Goal: Find specific page/section: Find specific page/section

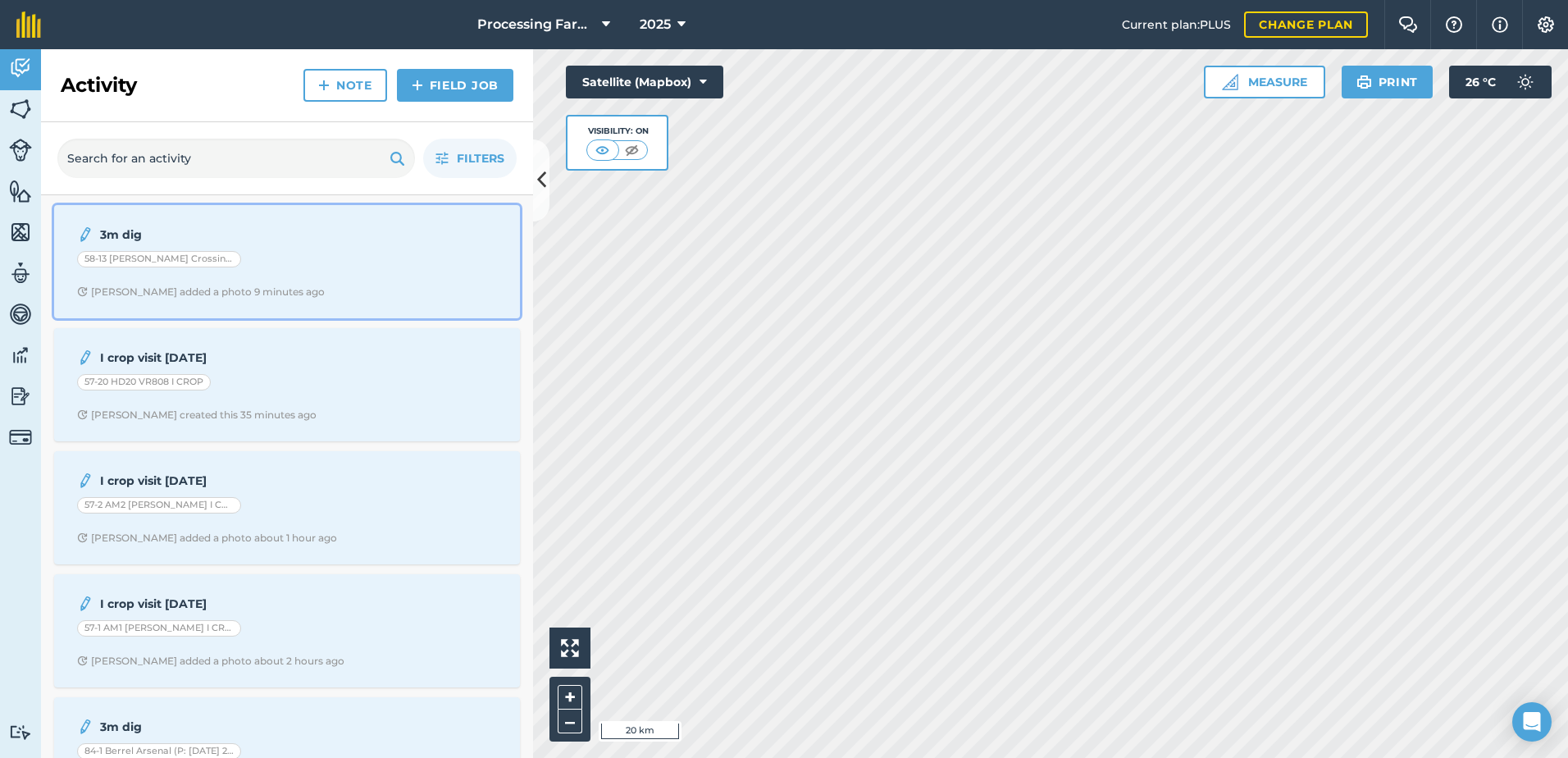
click at [433, 264] on div "58-13 [PERSON_NAME] Crossing- Taurus" at bounding box center [287, 262] width 420 height 21
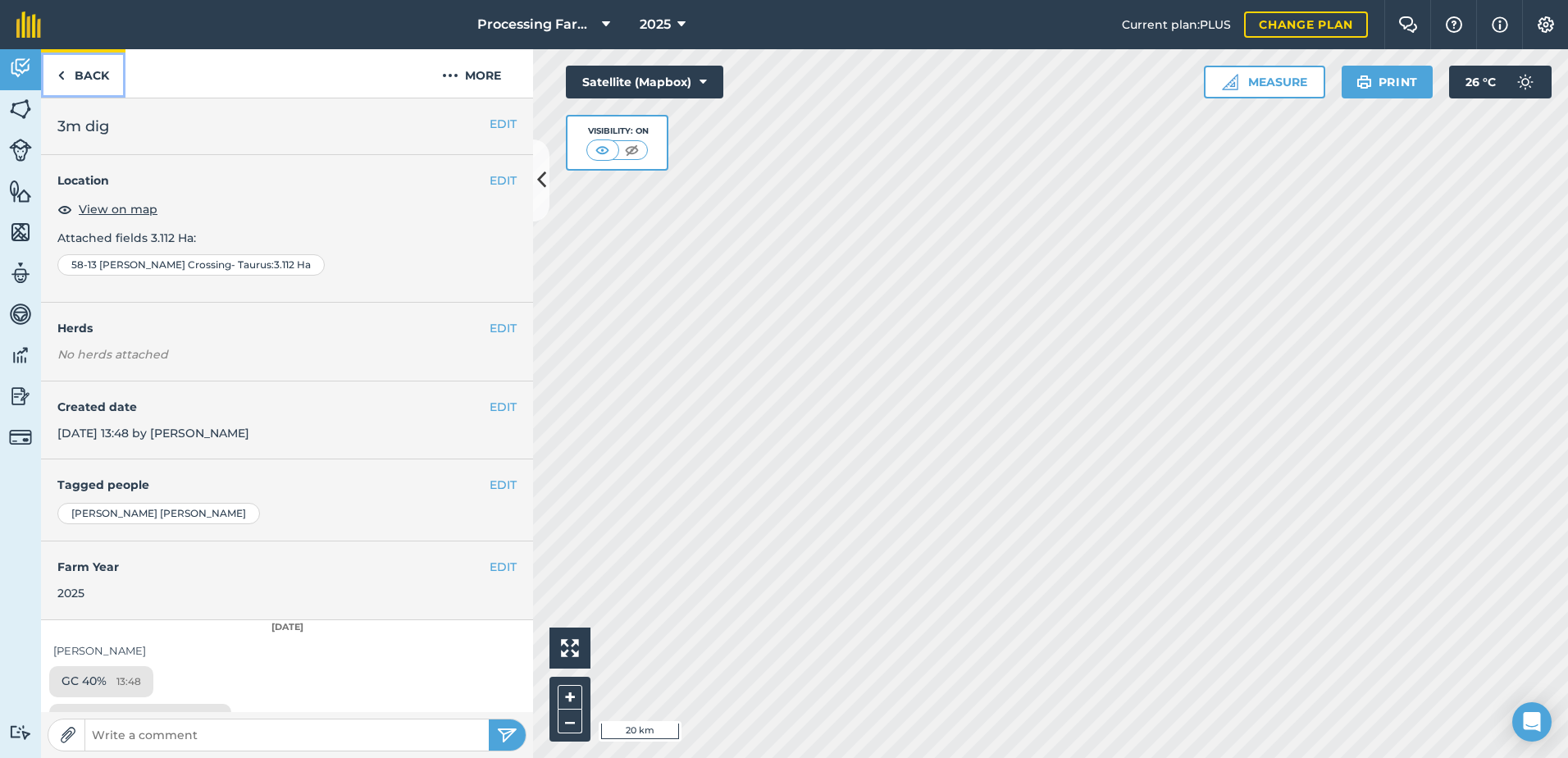
click at [81, 75] on link "Back" at bounding box center [84, 73] width 85 height 49
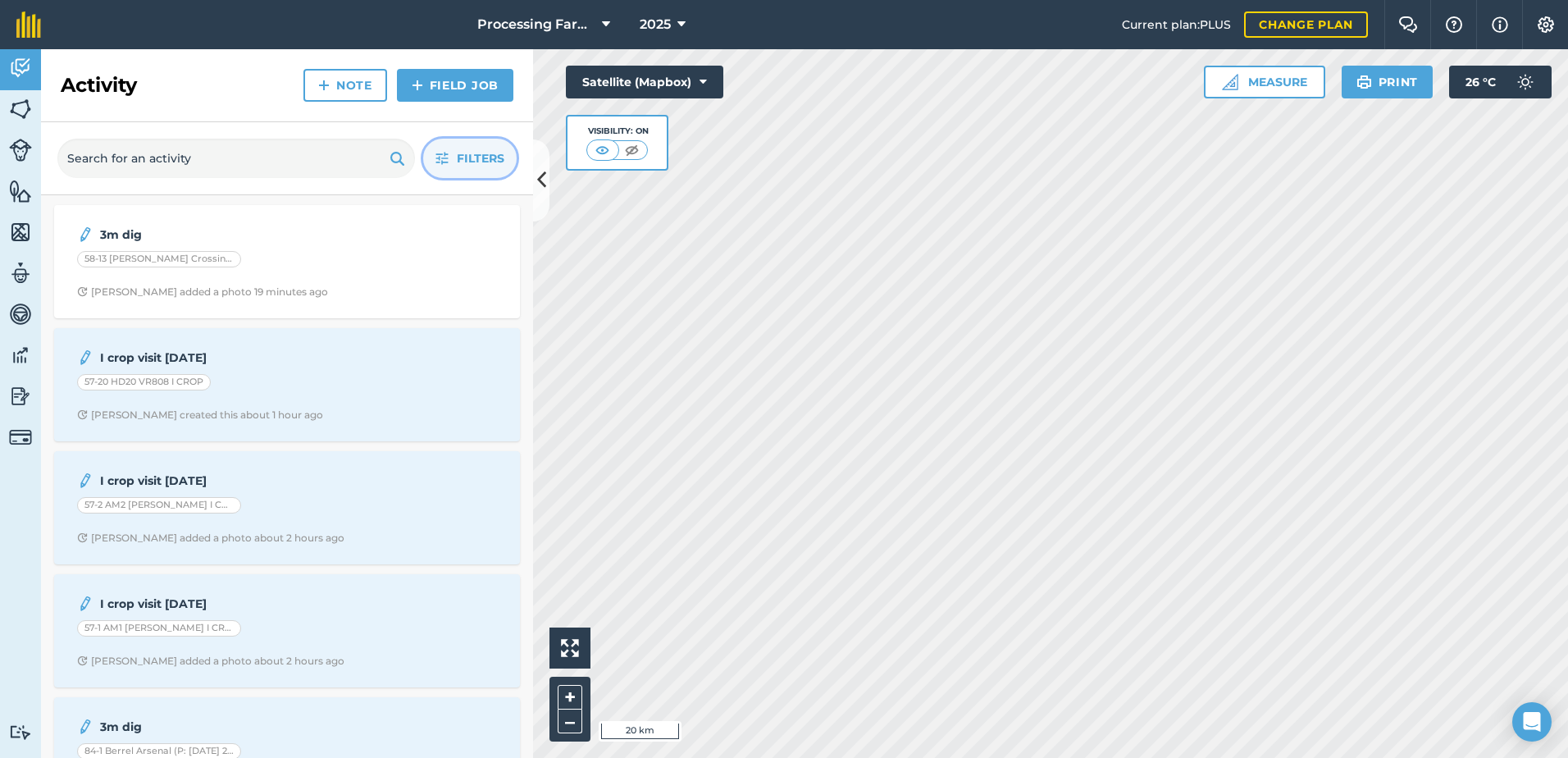
click at [474, 162] on span "Filters" at bounding box center [481, 158] width 48 height 18
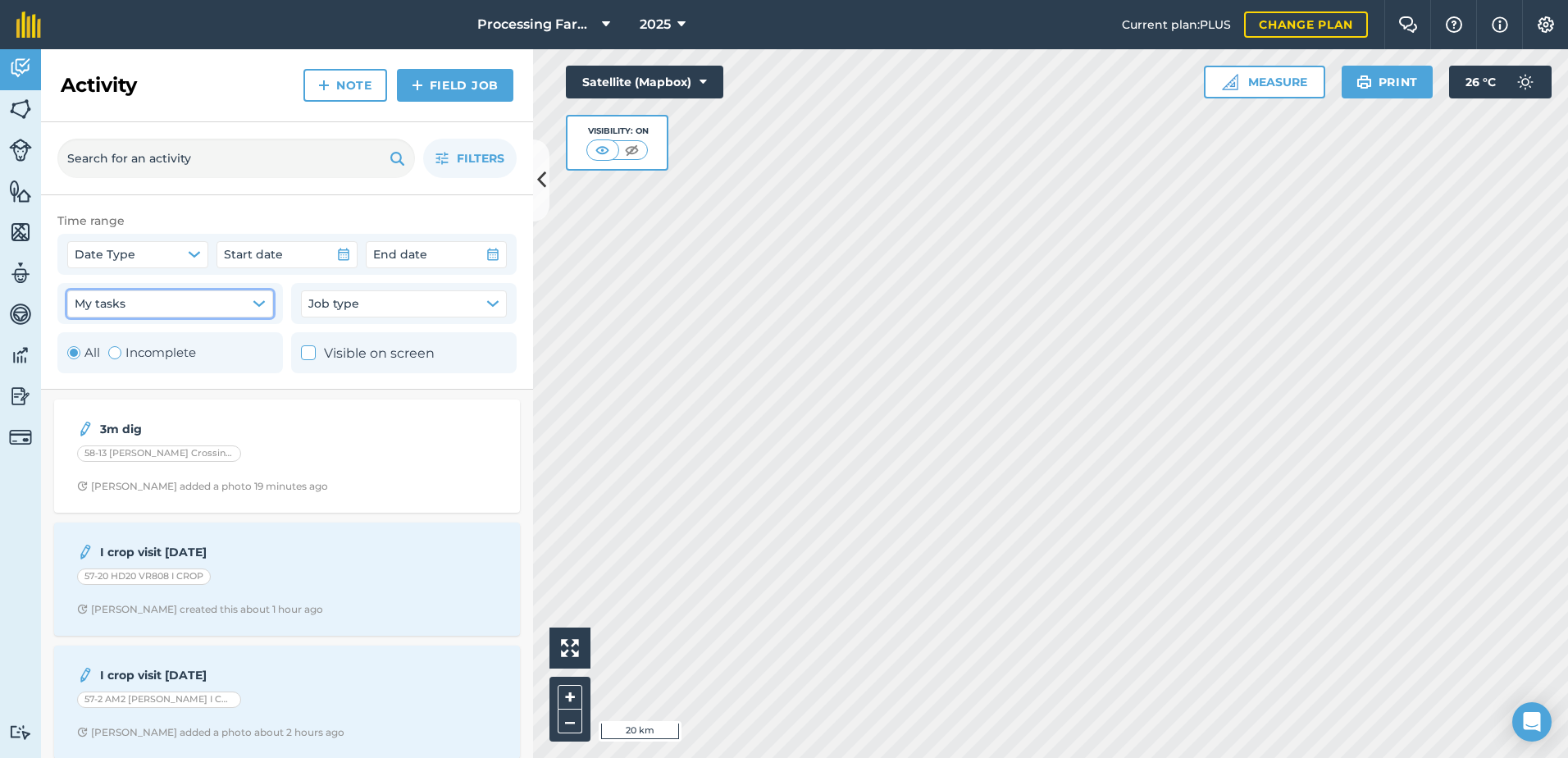
click at [254, 311] on icon "button" at bounding box center [258, 304] width 13 height 13
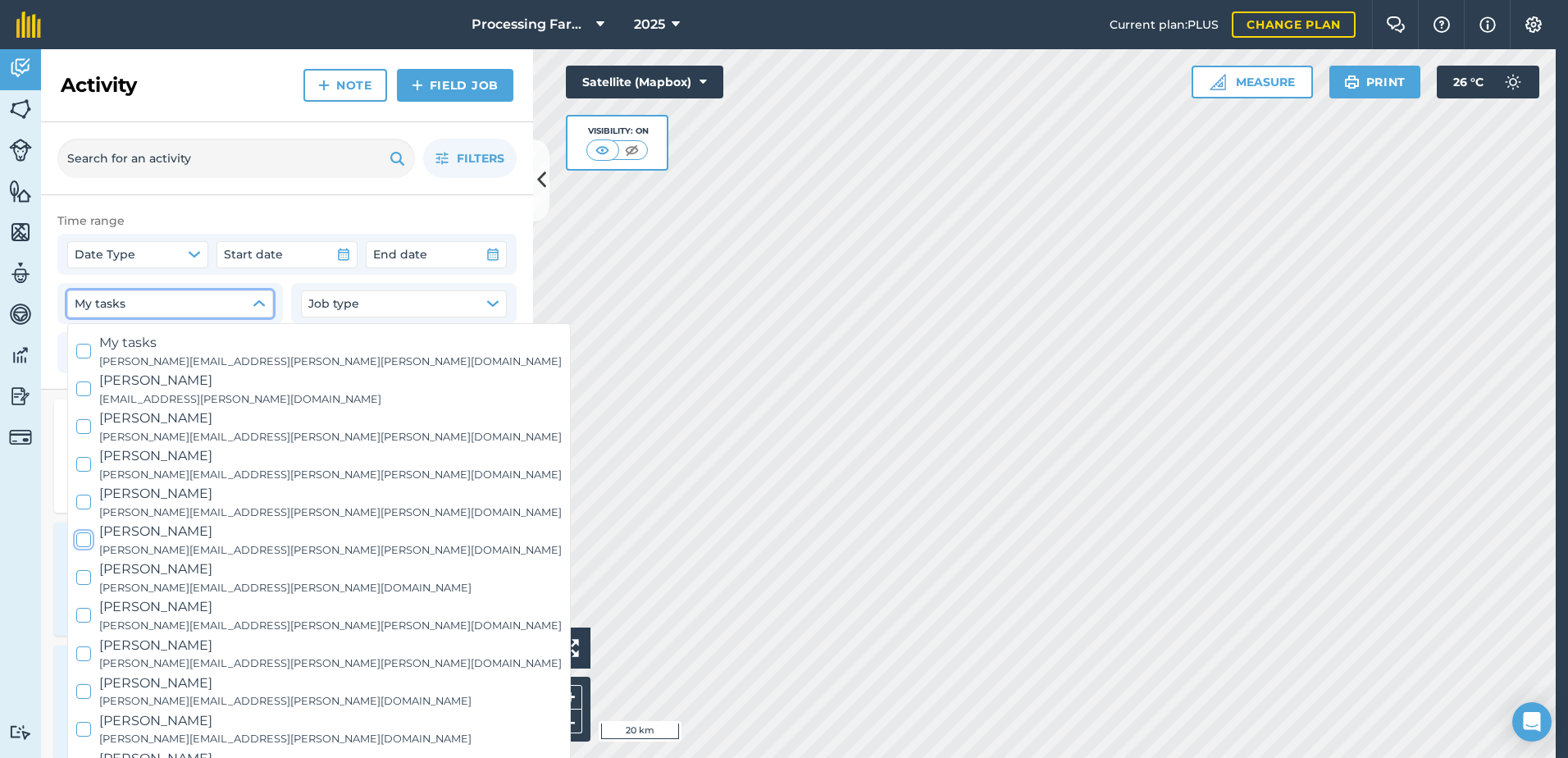
click at [123, 547] on small "naomi.cox@cockerill.co.uk" at bounding box center [331, 551] width 463 height 17
checkbox input "true"
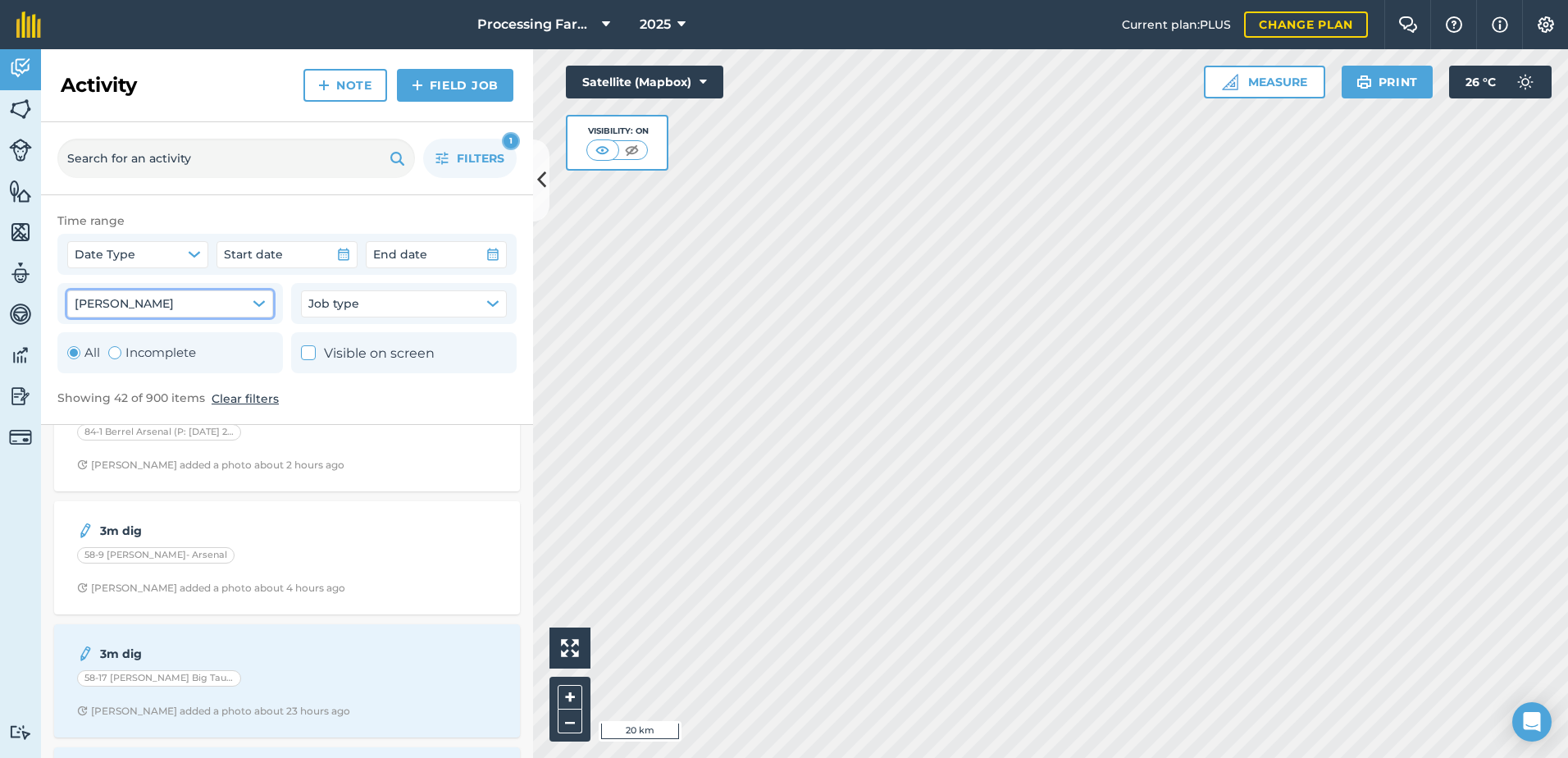
scroll to position [328, 0]
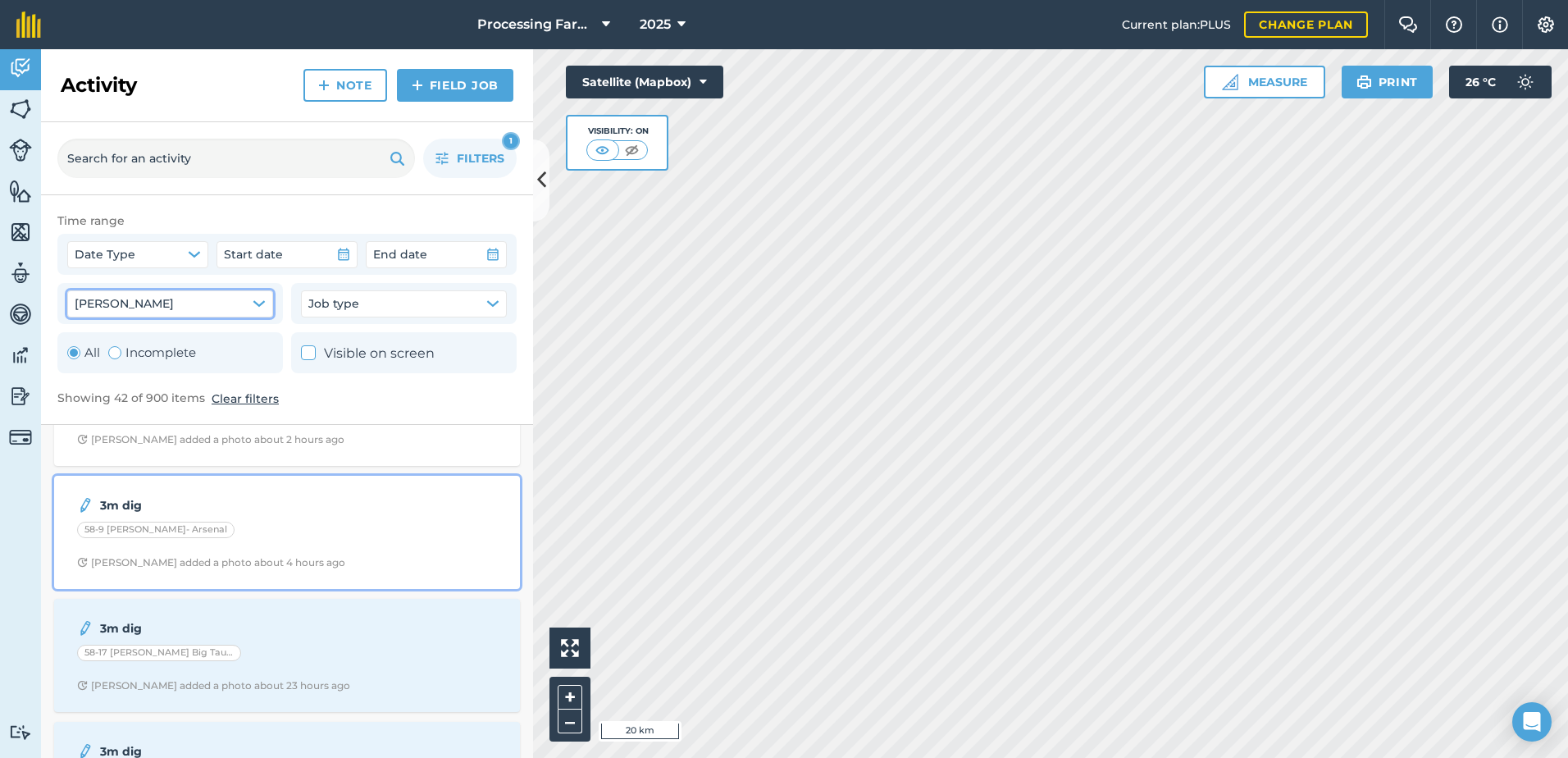
click at [401, 553] on div "3m dig 58-9 Hall Garth- Arsenal Naomi C added a photo about 4 hours ago" at bounding box center [287, 533] width 446 height 94
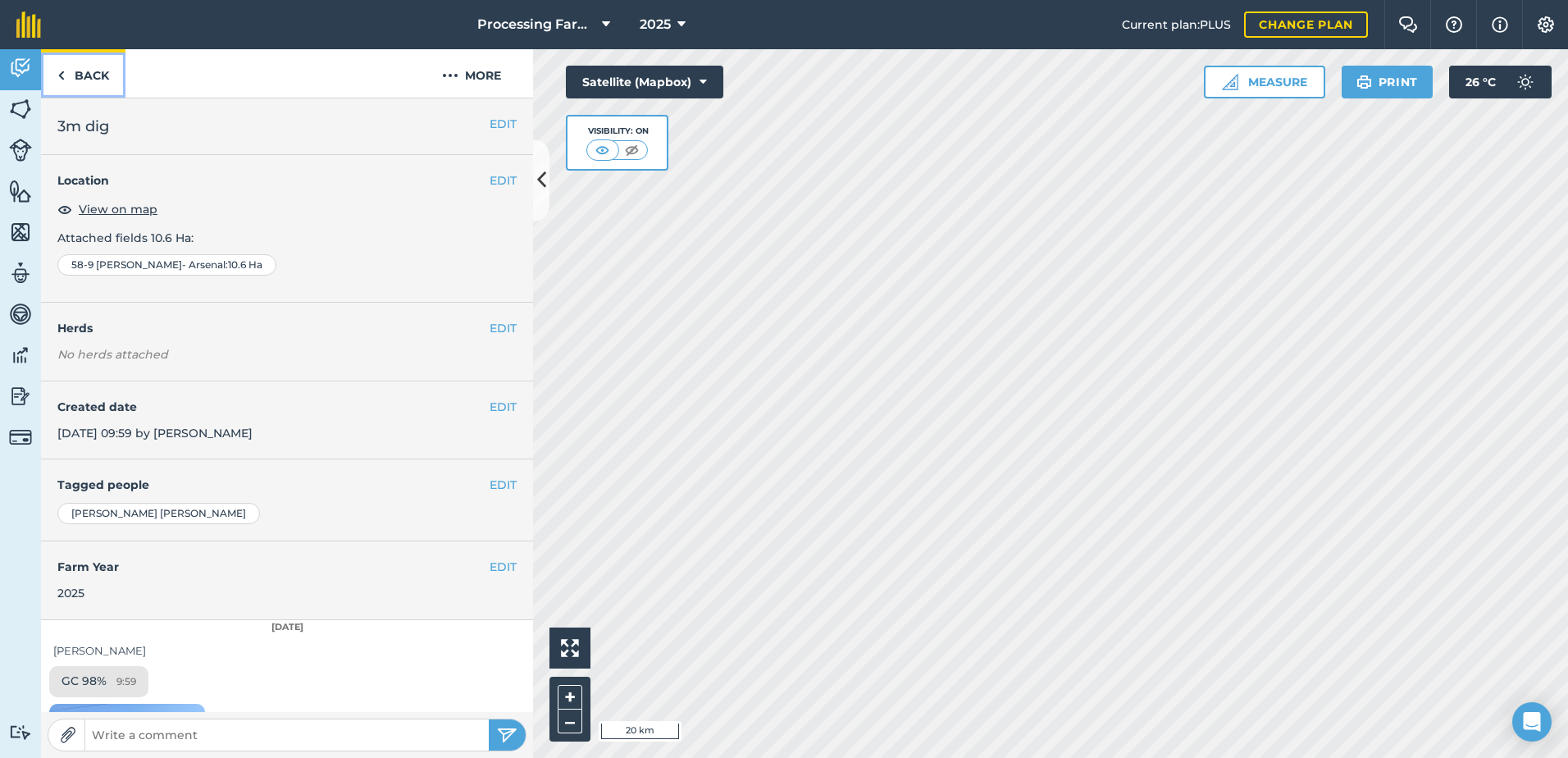
click at [82, 86] on link "Back" at bounding box center [84, 73] width 85 height 49
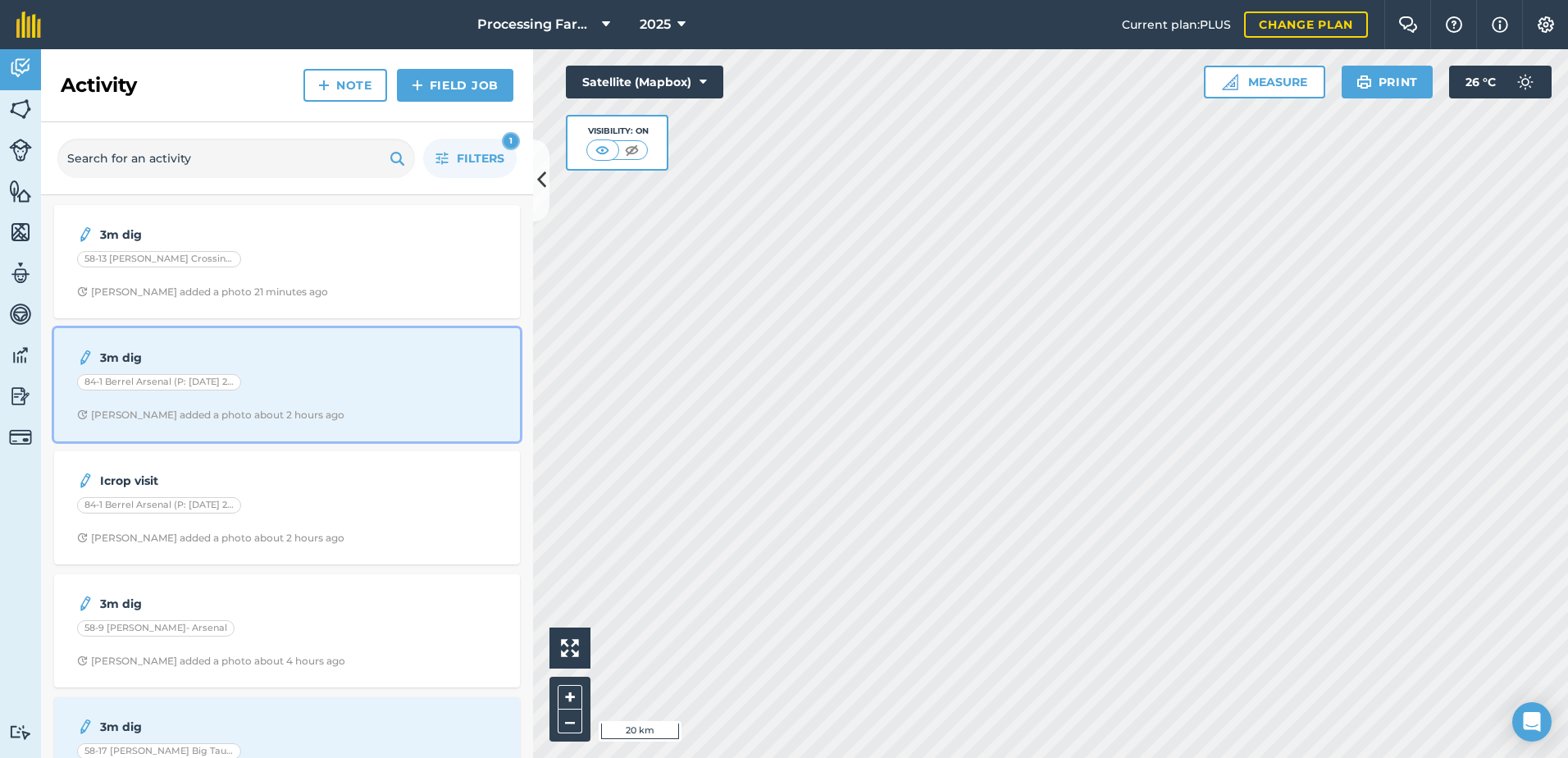
click at [287, 407] on div "3m dig 84-1 Berrel Arsenal (P: 01.04.25 20ha) I CROP Naomi C added a photo abou…" at bounding box center [287, 385] width 446 height 94
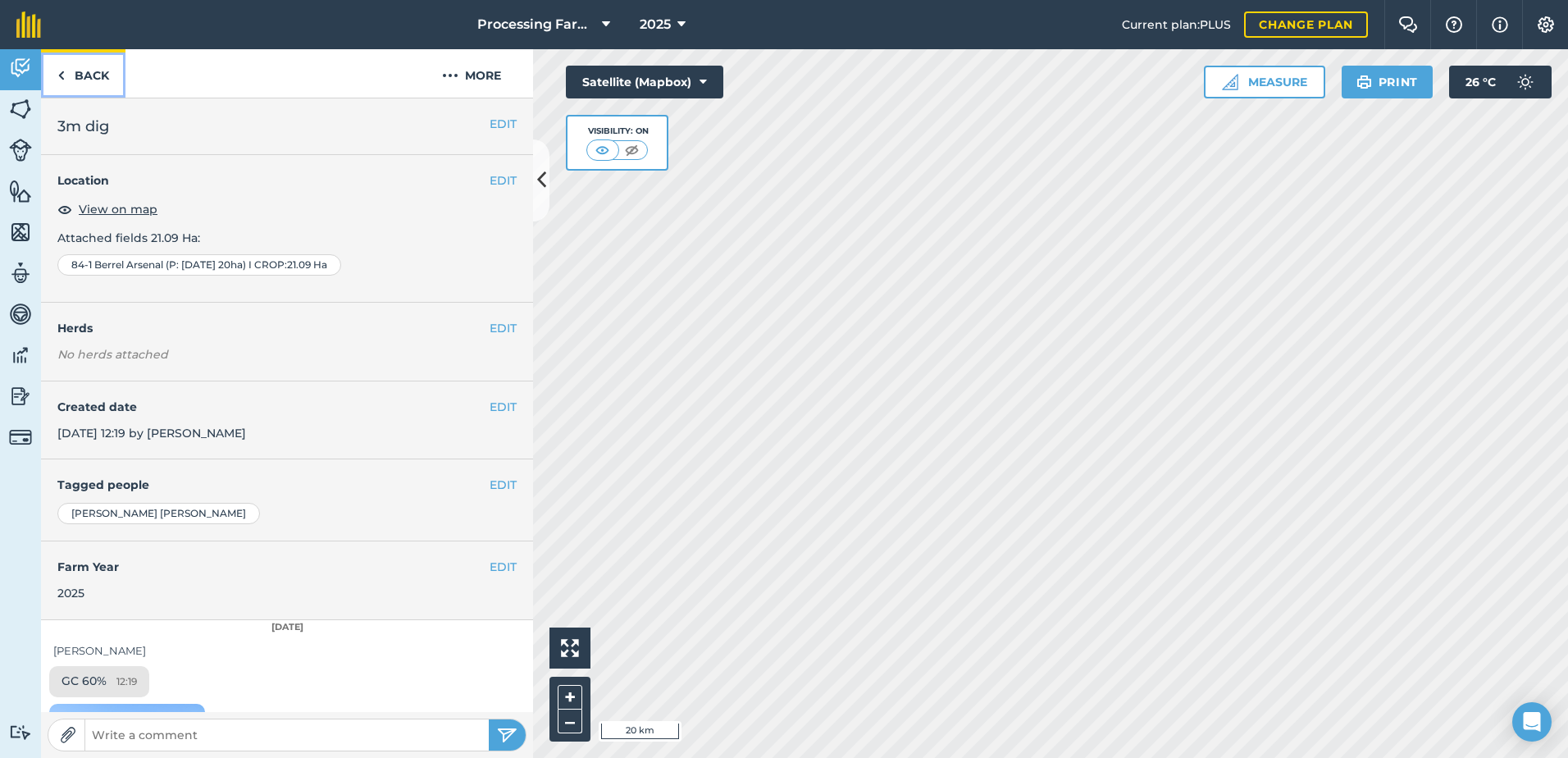
click at [88, 76] on link "Back" at bounding box center [84, 73] width 85 height 49
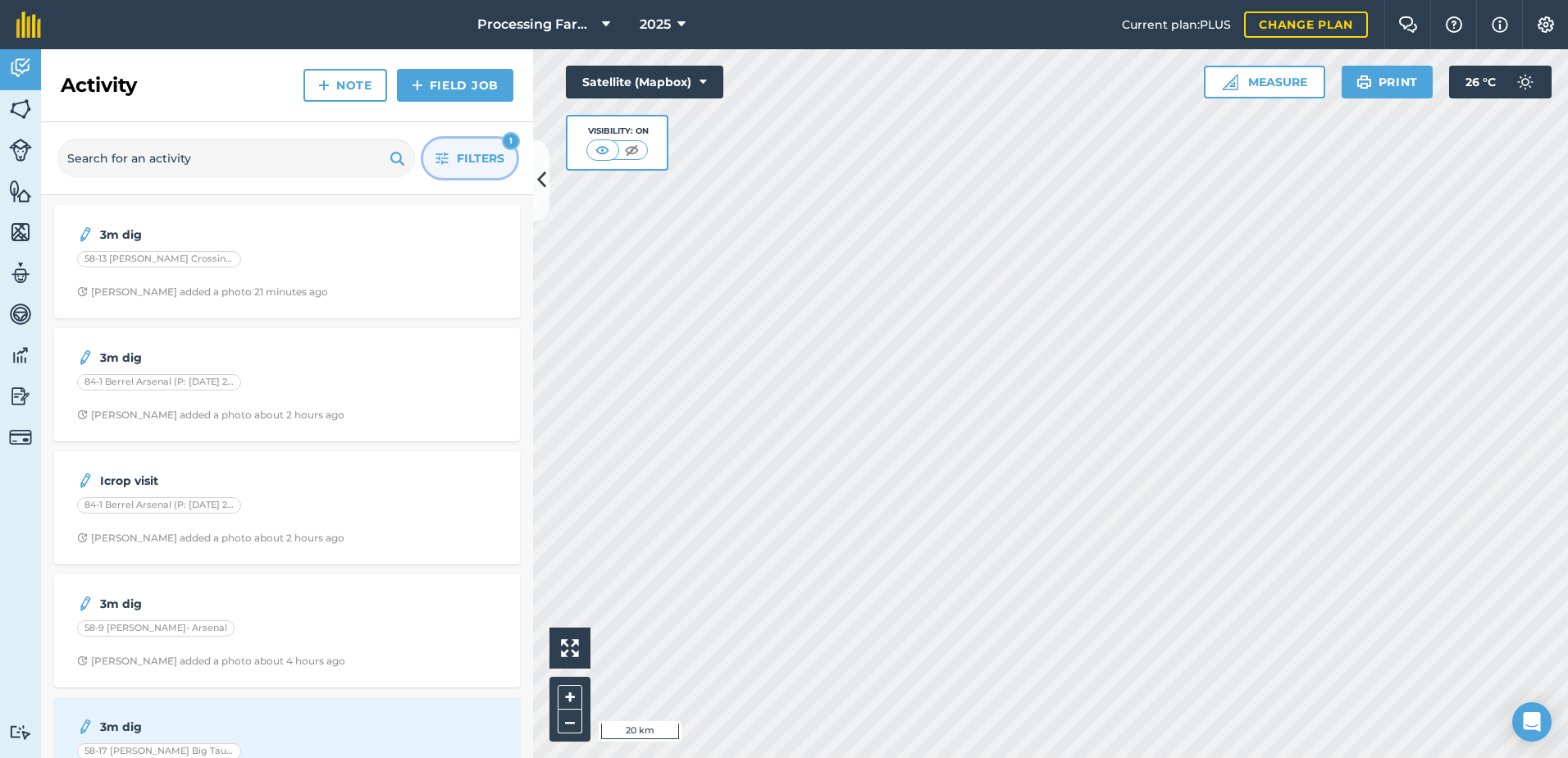
click at [461, 160] on span "Filters" at bounding box center [481, 158] width 48 height 18
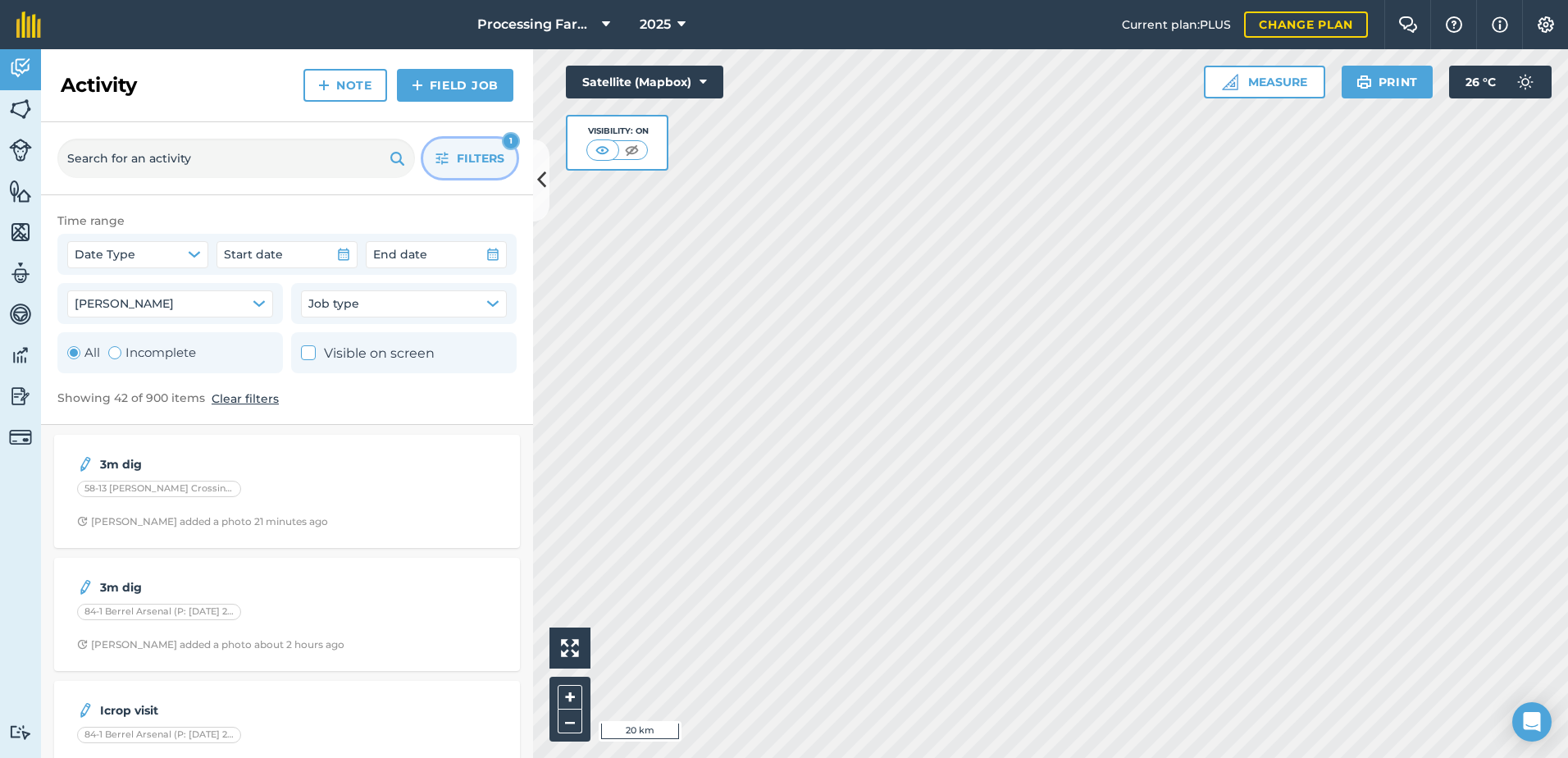
click at [234, 402] on button "Clear filters" at bounding box center [245, 399] width 67 height 18
